Goal: Information Seeking & Learning: Find specific fact

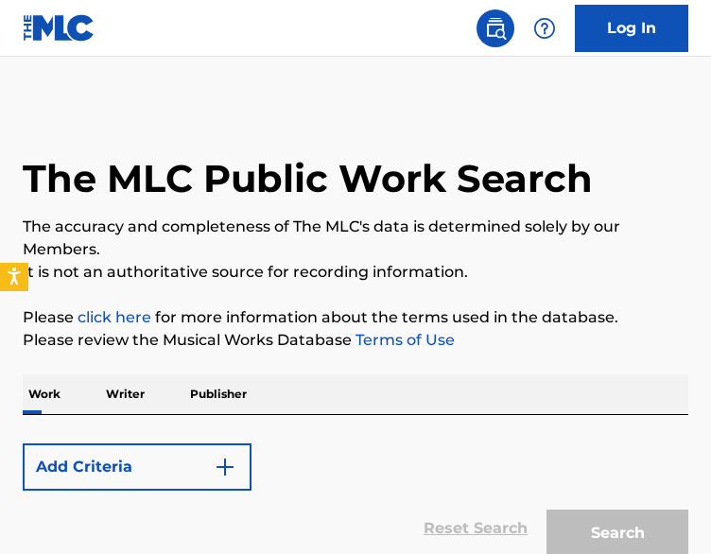
click at [136, 395] on p "Writer" at bounding box center [125, 395] width 50 height 40
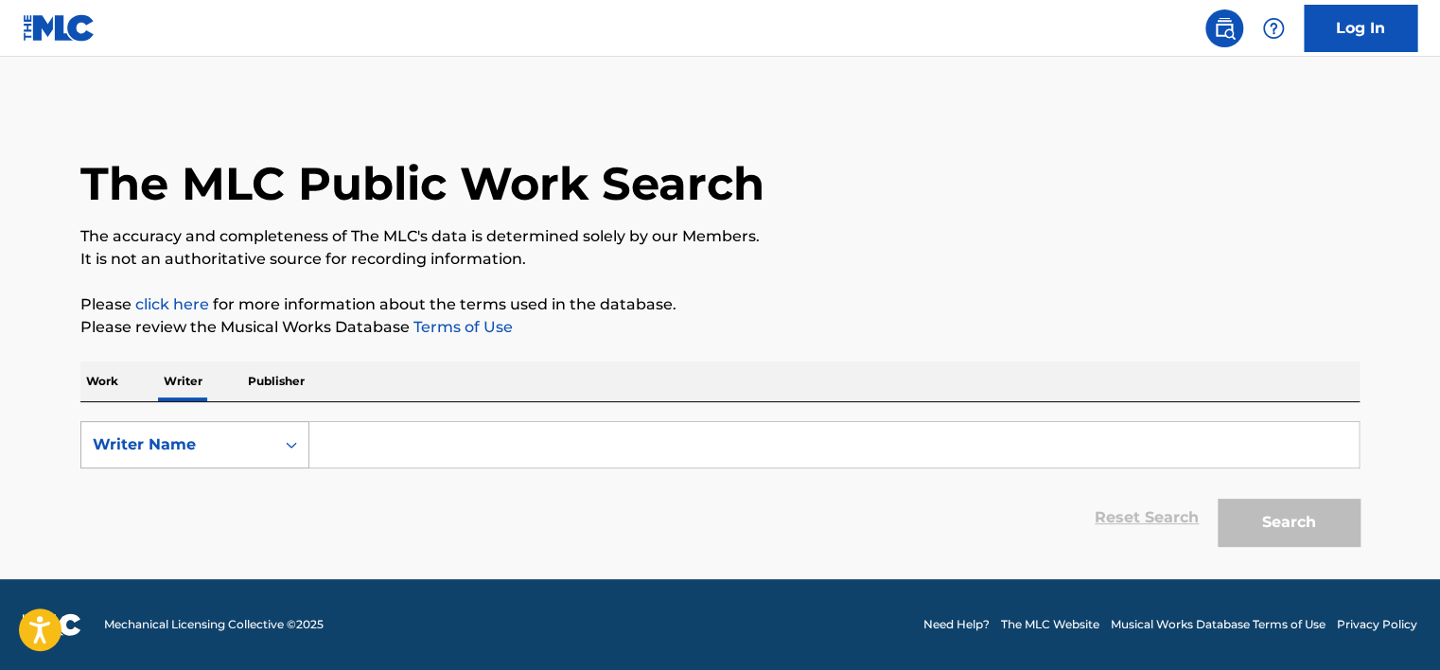
drag, startPoint x: 183, startPoint y: 438, endPoint x: 189, endPoint y: 465, distance: 28.2
click at [183, 439] on div "Writer Name" at bounding box center [178, 444] width 170 height 23
click at [189, 481] on div "Writer IPI" at bounding box center [194, 491] width 227 height 47
click at [332, 435] on input "Search Form" at bounding box center [833, 444] width 1049 height 45
type input "01149553539"
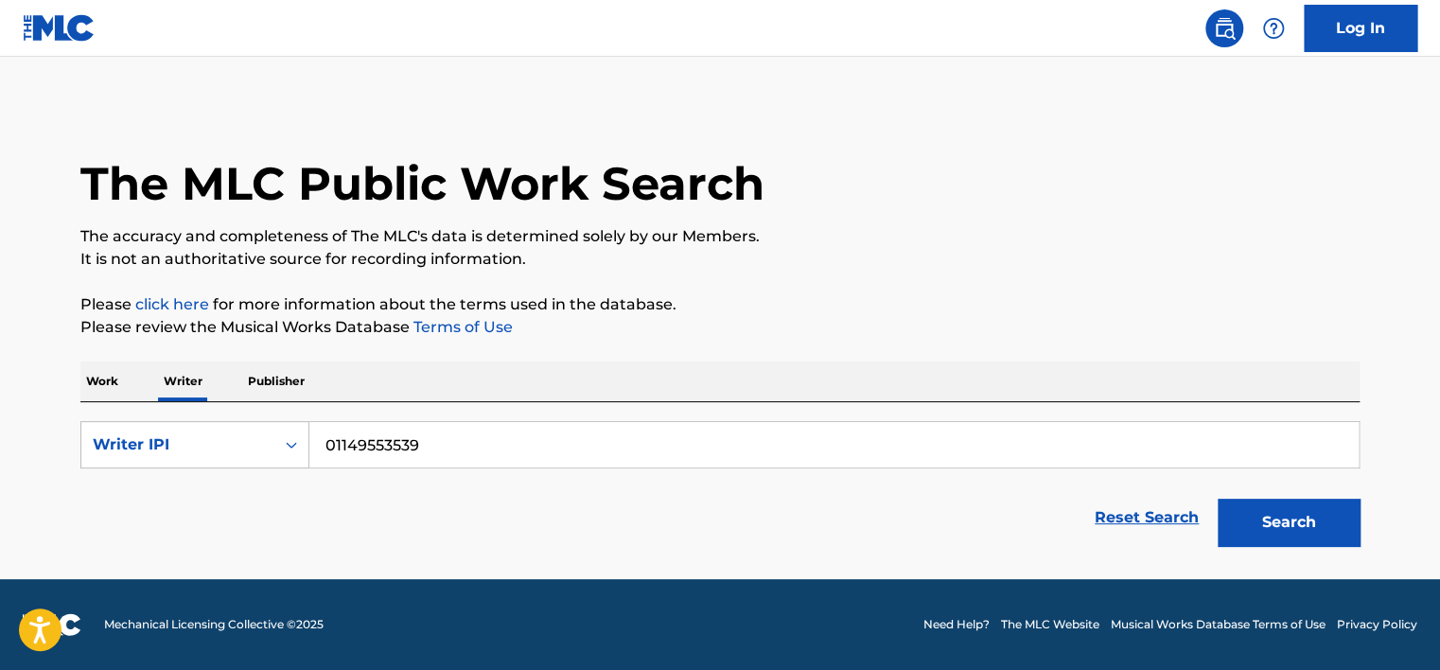
click at [710, 547] on div "Search" at bounding box center [1283, 518] width 151 height 76
click at [710, 527] on button "Search" at bounding box center [1289, 522] width 142 height 47
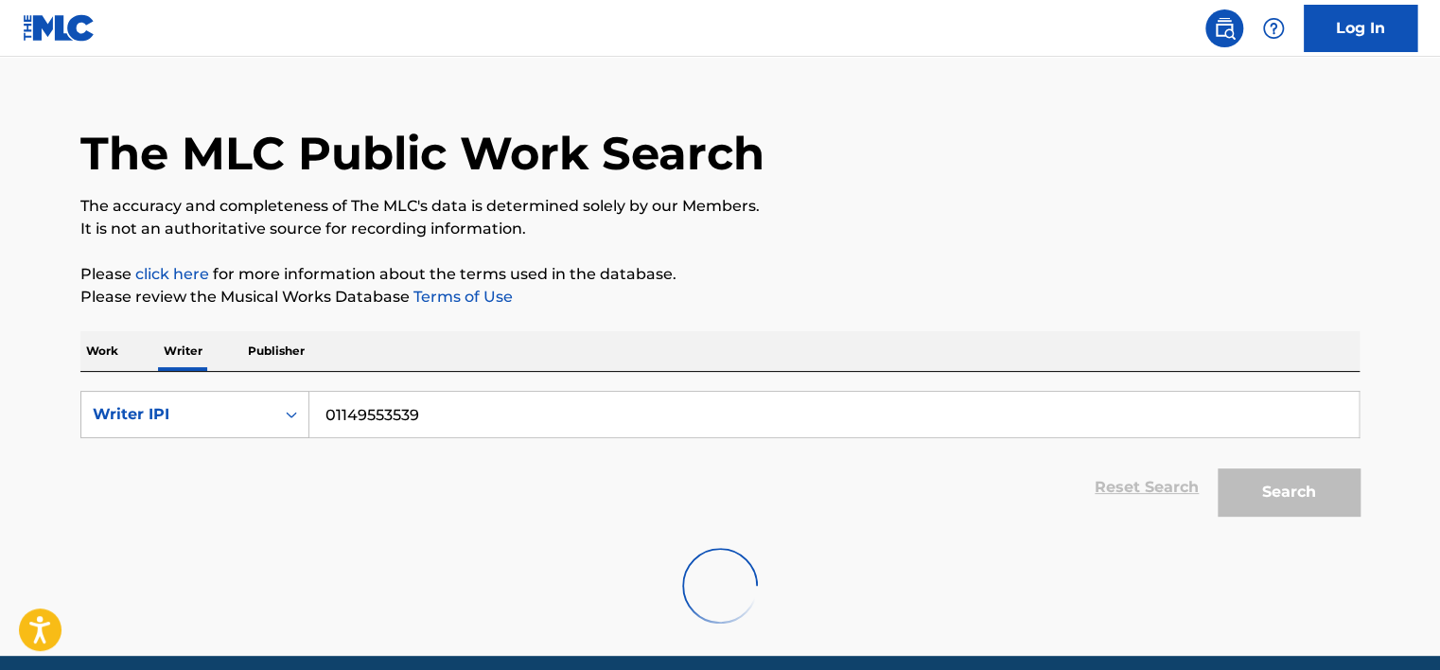
scroll to position [106, 0]
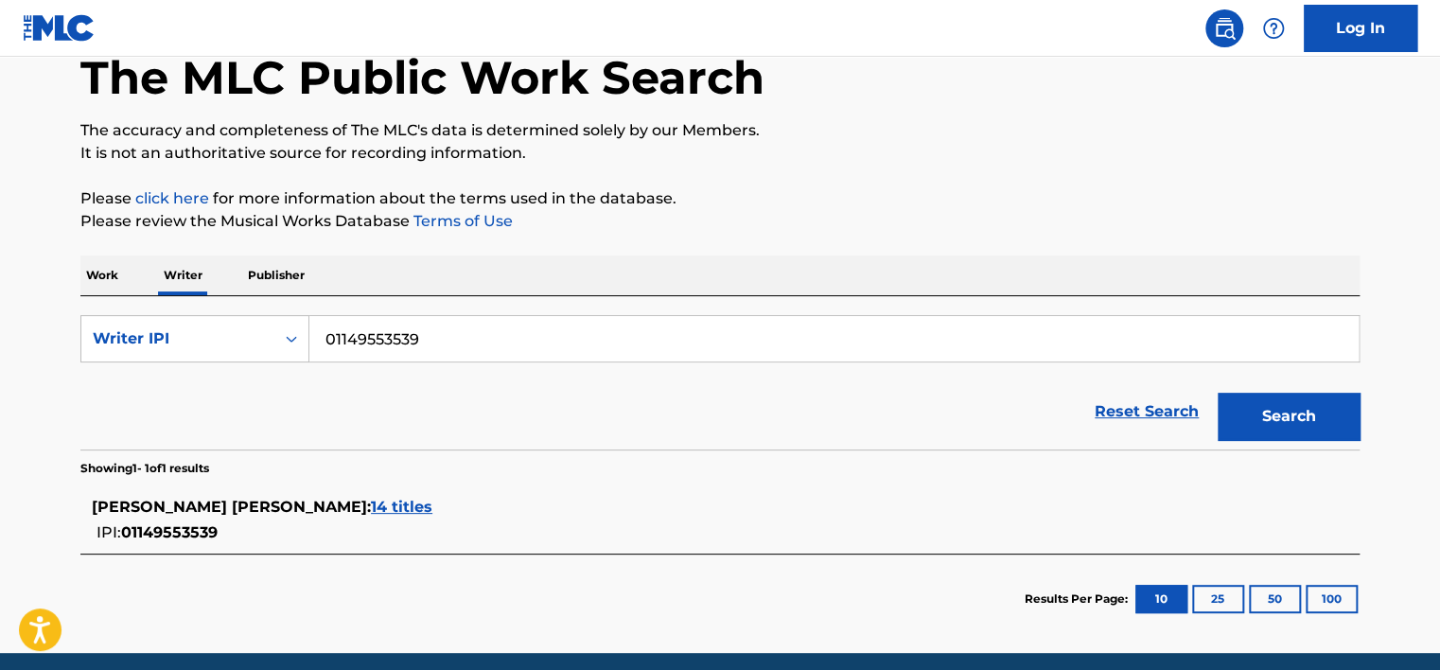
click at [432, 503] on span "14 titles" at bounding box center [401, 507] width 61 height 18
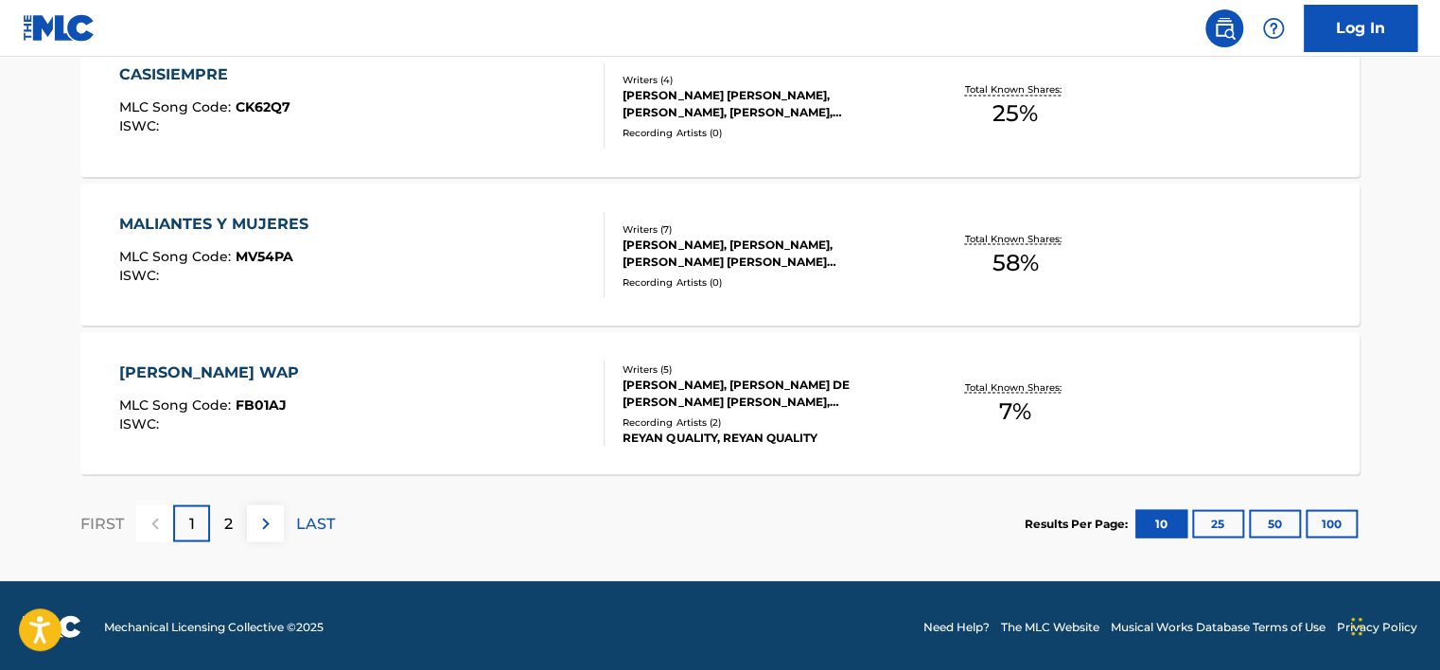
scroll to position [1646, 0]
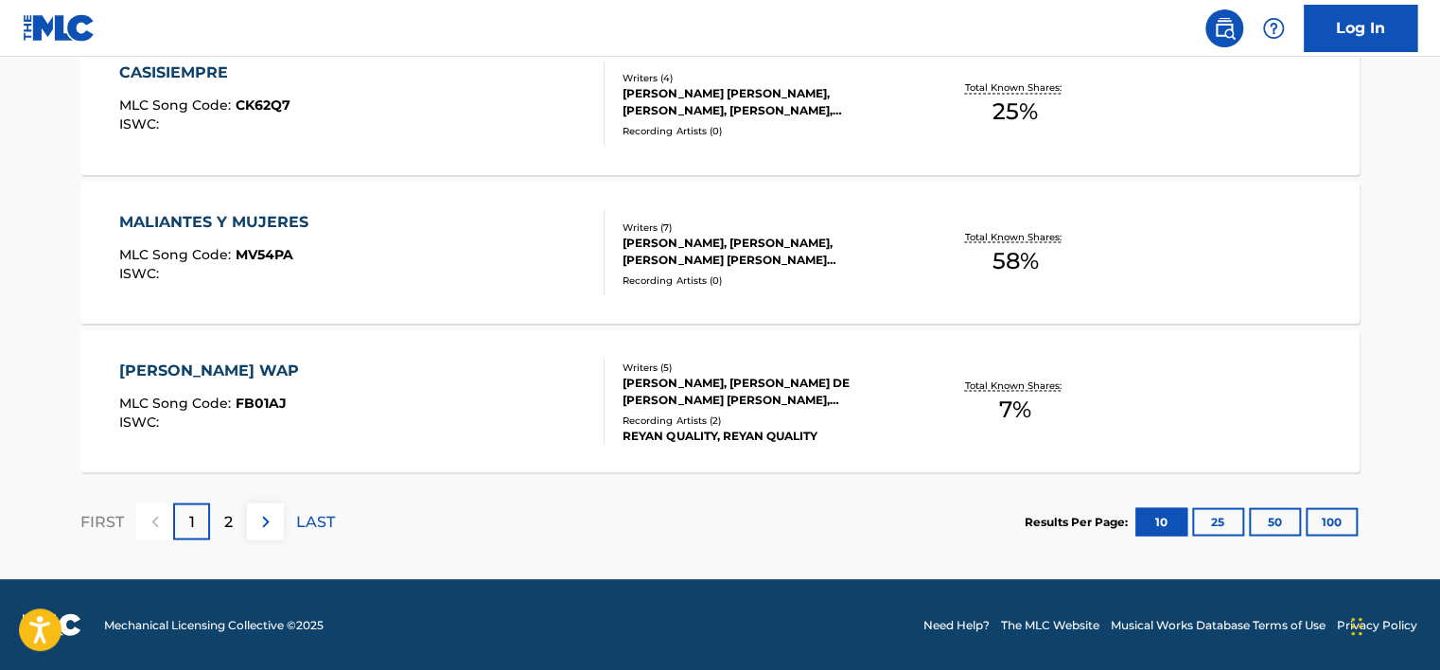
click at [254, 517] on img at bounding box center [265, 521] width 23 height 23
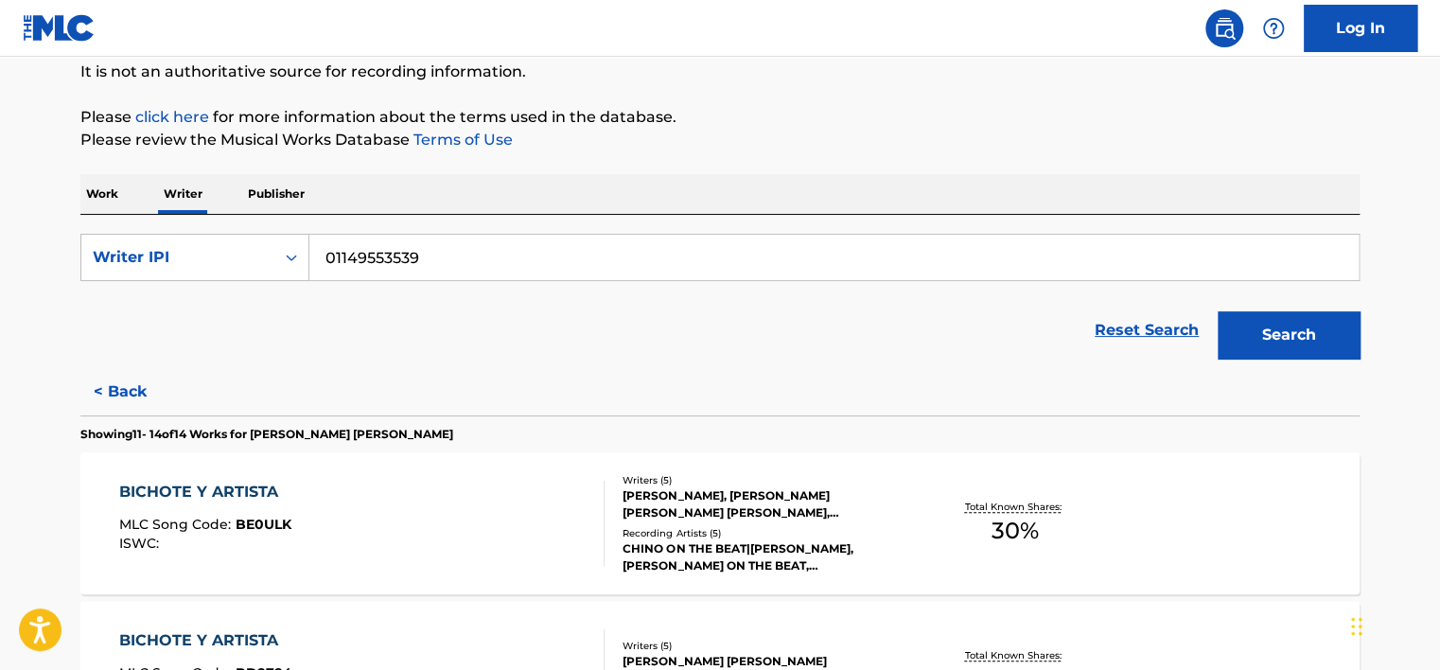
scroll to position [186, 0]
click at [710, 509] on div "[PERSON_NAME], [PERSON_NAME] [PERSON_NAME] [PERSON_NAME], [PERSON_NAME] [PERSON…" at bounding box center [766, 505] width 286 height 34
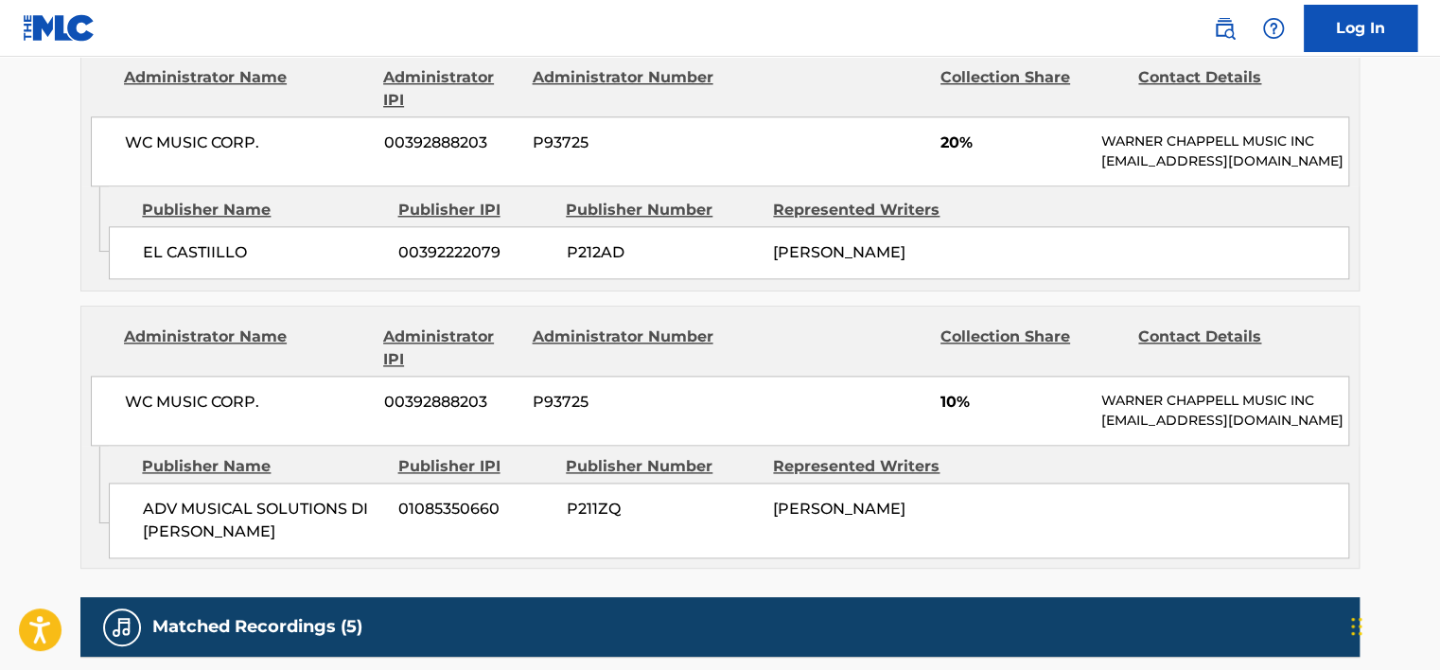
scroll to position [1041, 0]
